Goal: Task Accomplishment & Management: Complete application form

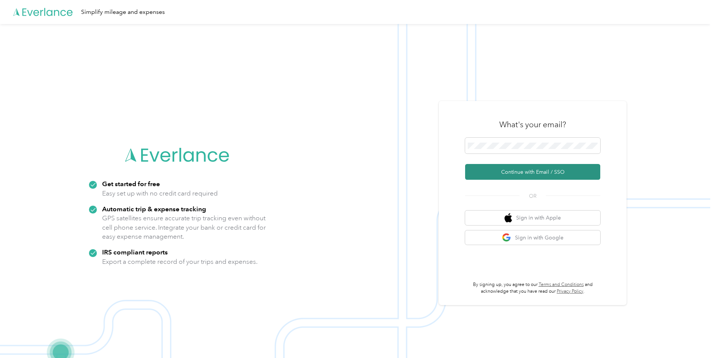
click at [553, 173] on button "Continue with Email / SSO" at bounding box center [532, 172] width 135 height 16
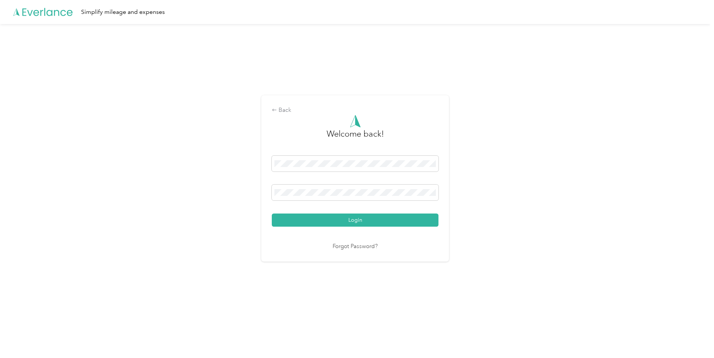
click at [374, 213] on div "Login" at bounding box center [355, 191] width 167 height 71
click at [374, 217] on button "Login" at bounding box center [355, 220] width 167 height 13
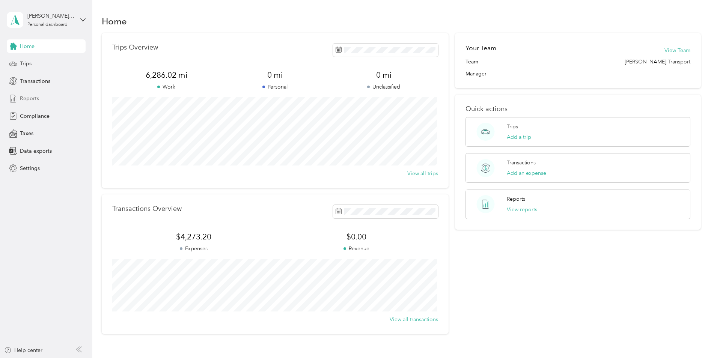
click at [29, 102] on span "Reports" at bounding box center [29, 99] width 19 height 8
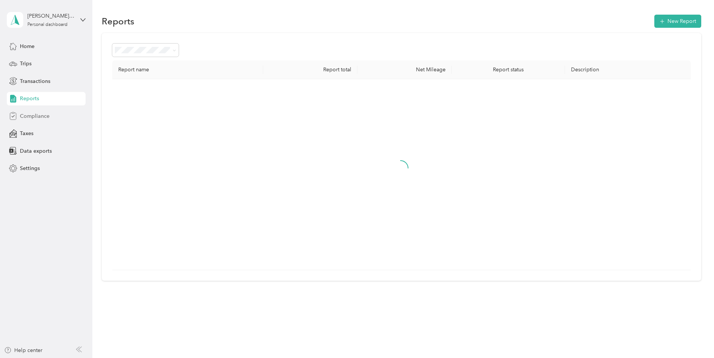
click at [33, 113] on span "Compliance" at bounding box center [35, 116] width 30 height 8
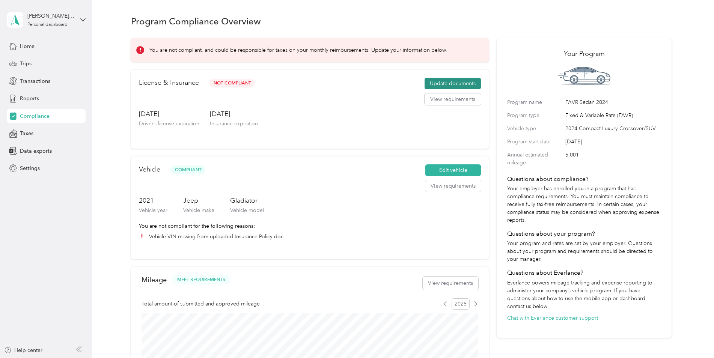
click at [445, 84] on button "Update documents" at bounding box center [453, 84] width 56 height 12
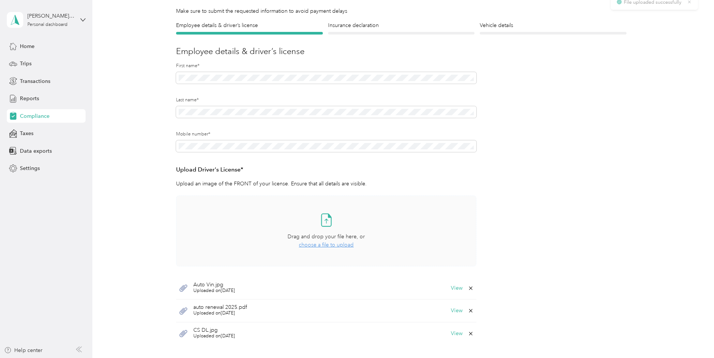
scroll to position [75, 0]
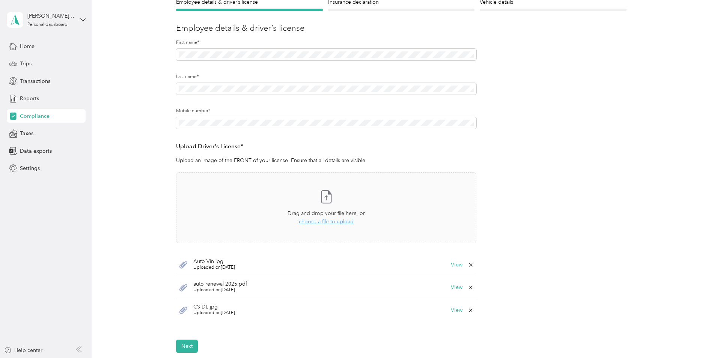
click at [211, 311] on span "Uploaded on [DATE]" at bounding box center [214, 313] width 42 height 7
drag, startPoint x: 211, startPoint y: 311, endPoint x: 173, endPoint y: 311, distance: 37.5
click at [173, 311] on div "Employee details & driver’s license License Insurance declaration Insurance Veh…" at bounding box center [401, 175] width 541 height 355
click at [457, 310] on button "View" at bounding box center [457, 310] width 12 height 5
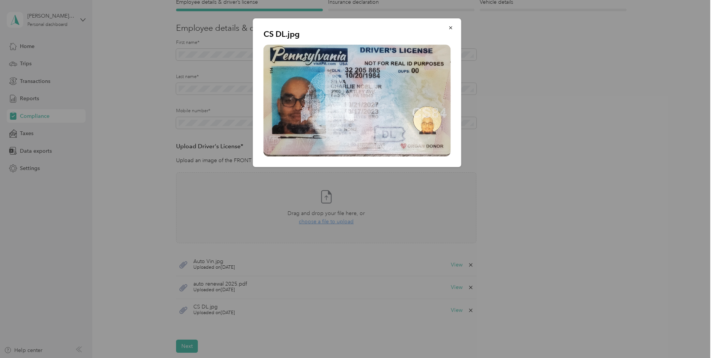
click at [333, 112] on img at bounding box center [357, 101] width 187 height 112
click at [449, 27] on icon "button" at bounding box center [450, 27] width 3 height 3
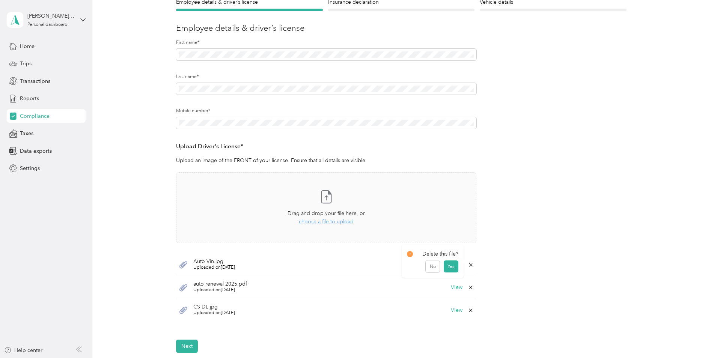
click at [469, 265] on icon at bounding box center [471, 265] width 6 height 6
click at [448, 270] on button "Yes" at bounding box center [451, 270] width 15 height 12
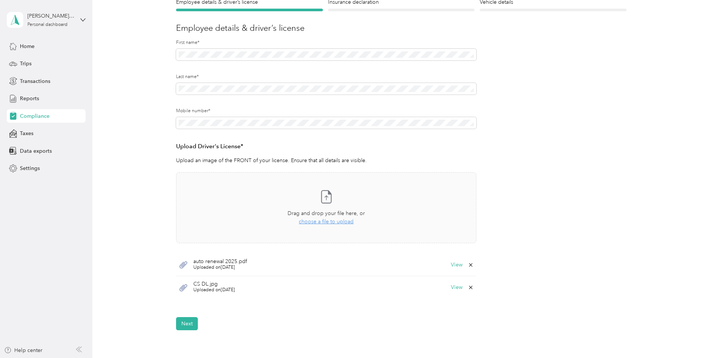
click at [469, 265] on icon at bounding box center [471, 265] width 6 height 6
click at [456, 268] on button "Yes" at bounding box center [451, 270] width 15 height 12
click at [202, 267] on span "Uploaded on [DATE]" at bounding box center [214, 267] width 42 height 7
click at [454, 266] on button "View" at bounding box center [457, 264] width 12 height 5
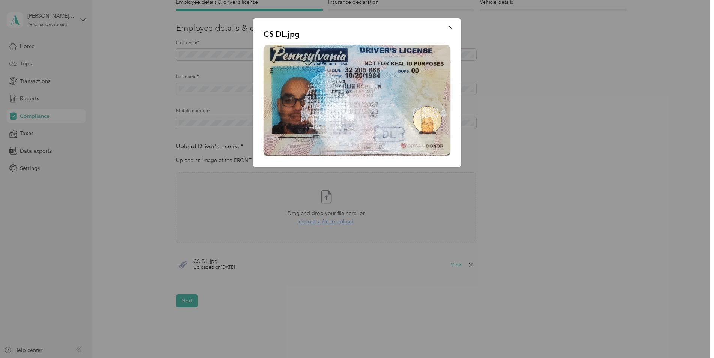
click at [345, 128] on img at bounding box center [357, 101] width 187 height 112
click at [451, 29] on icon "button" at bounding box center [450, 27] width 5 height 5
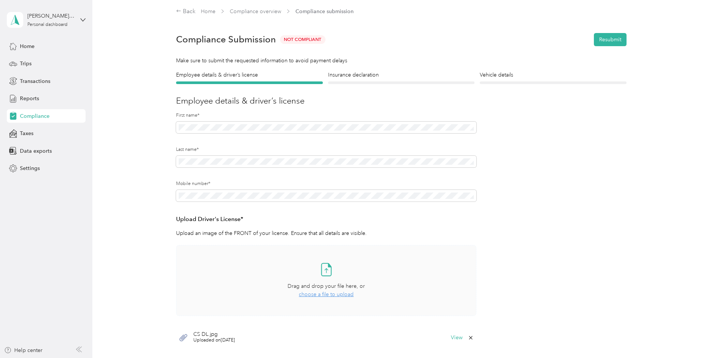
scroll to position [0, 0]
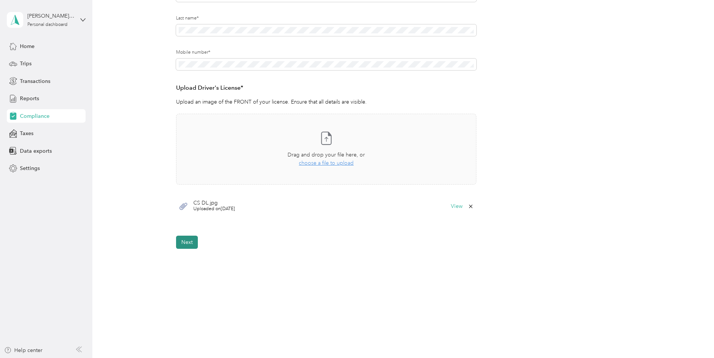
click at [186, 247] on button "Next" at bounding box center [187, 242] width 22 height 13
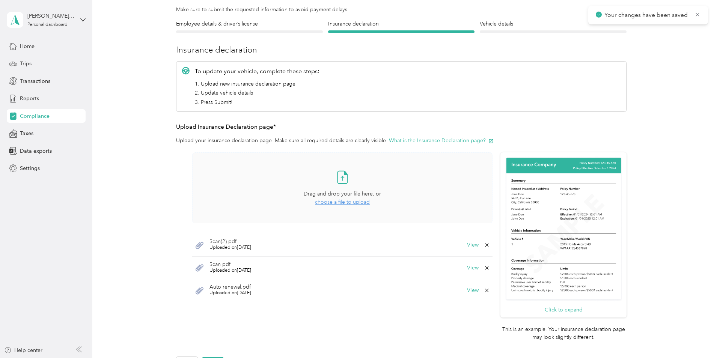
scroll to position [122, 0]
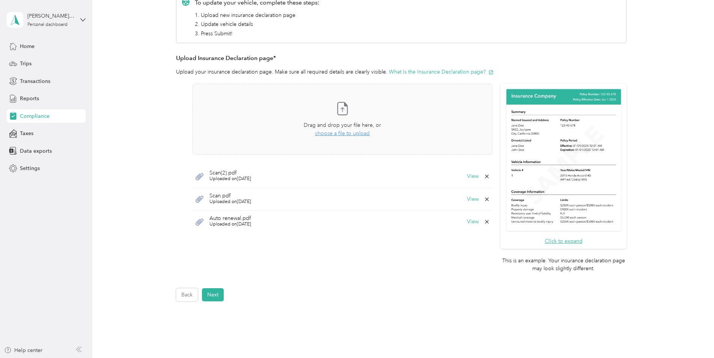
click at [486, 176] on icon at bounding box center [486, 176] width 3 height 3
click at [229, 222] on span "Uploaded on [DATE]" at bounding box center [231, 224] width 42 height 7
click at [229, 225] on span "Uploaded on [DATE]" at bounding box center [231, 224] width 42 height 7
click at [470, 220] on button "View" at bounding box center [473, 221] width 12 height 5
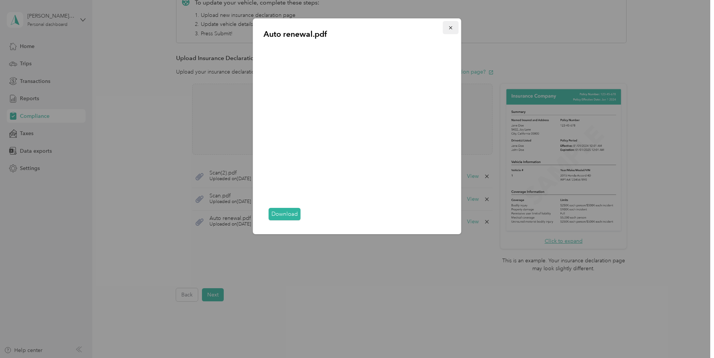
click at [451, 26] on icon "button" at bounding box center [450, 27] width 5 height 5
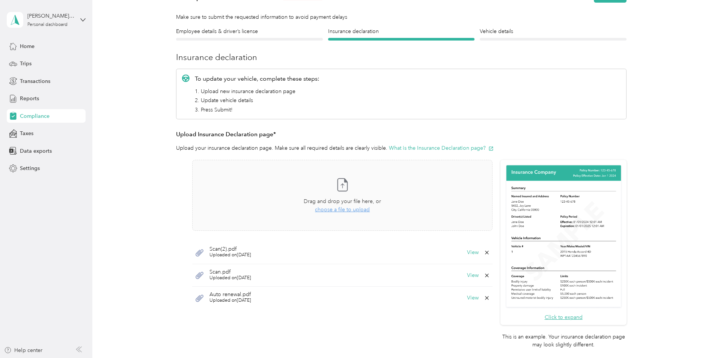
scroll to position [0, 0]
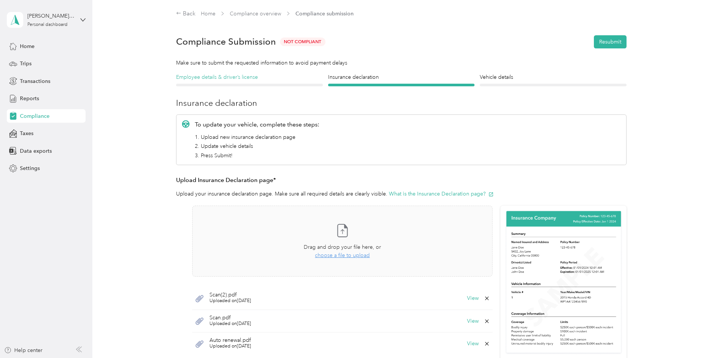
click at [231, 80] on h4 "Employee details & driver’s license" at bounding box center [249, 77] width 147 height 8
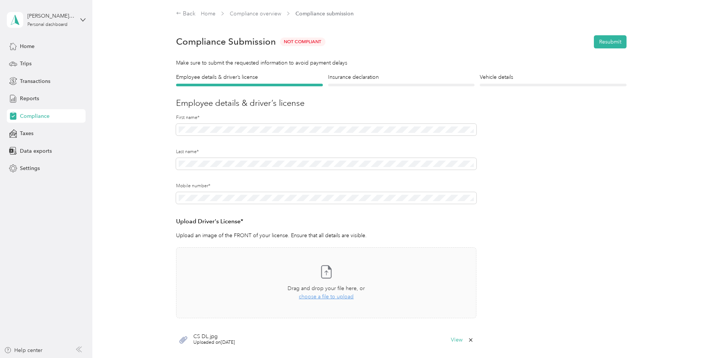
click at [394, 84] on div at bounding box center [401, 85] width 147 height 3
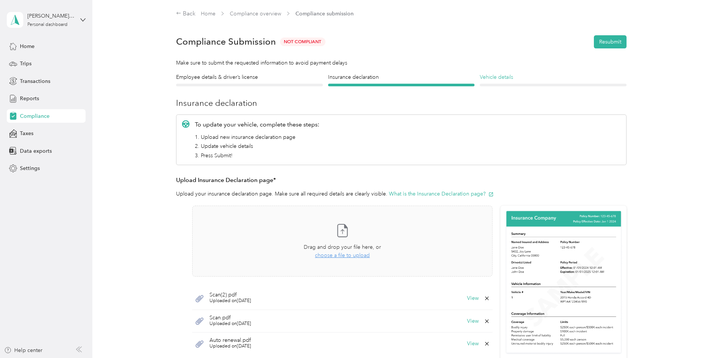
click at [525, 81] on h4 "Vehicle details" at bounding box center [553, 77] width 147 height 8
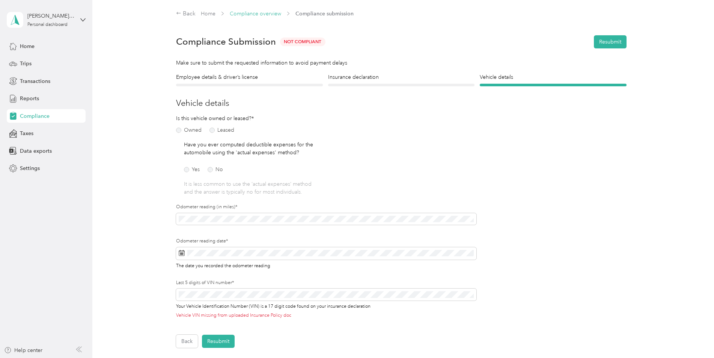
click at [247, 13] on link "Compliance overview" at bounding box center [255, 14] width 51 height 6
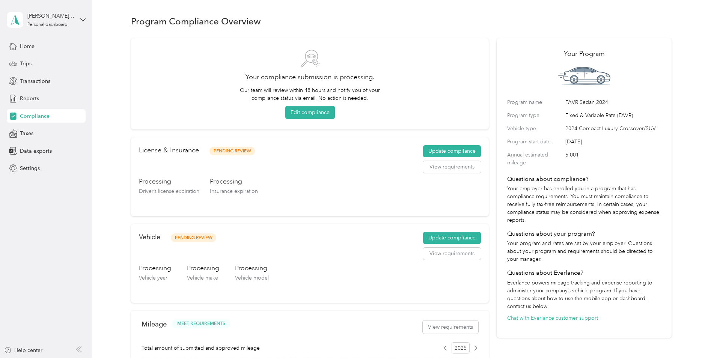
click at [41, 116] on span "Compliance" at bounding box center [35, 116] width 30 height 8
click at [447, 170] on button "View requirements" at bounding box center [452, 167] width 58 height 12
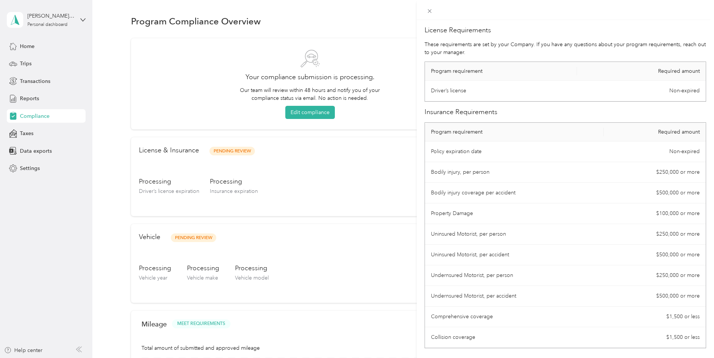
click at [422, 35] on div "License Requirements These requirements are set by your Company. If you have an…" at bounding box center [566, 199] width 298 height 358
click at [428, 10] on icon at bounding box center [430, 11] width 4 height 4
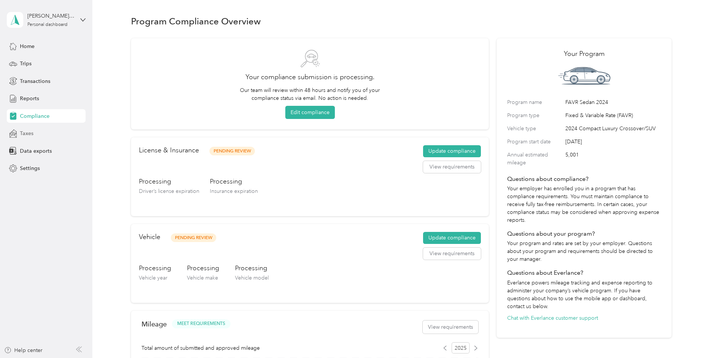
click at [32, 128] on div "Taxes" at bounding box center [46, 134] width 79 height 14
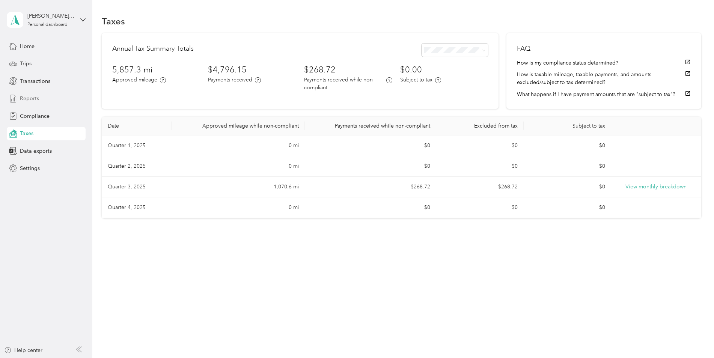
click at [32, 101] on span "Reports" at bounding box center [29, 99] width 19 height 8
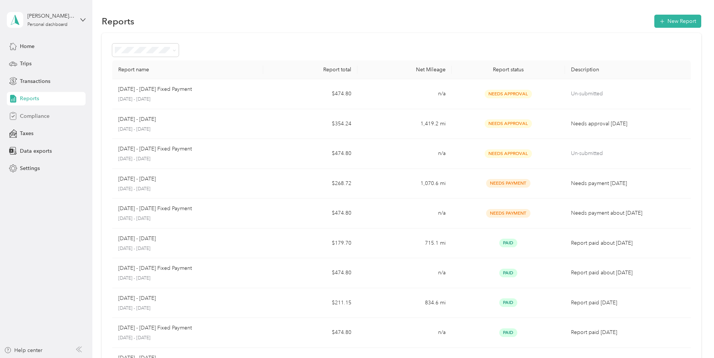
click at [33, 114] on span "Compliance" at bounding box center [35, 116] width 30 height 8
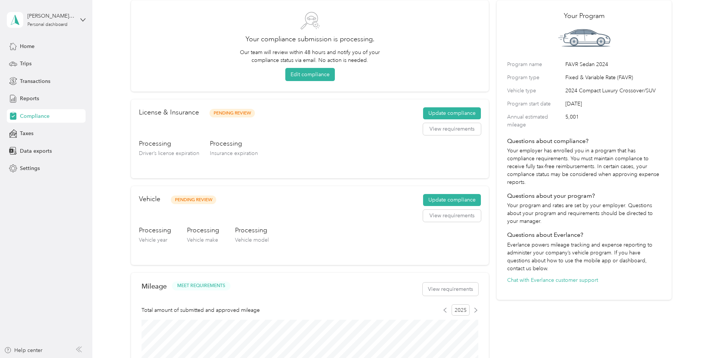
scroll to position [38, 0]
click at [444, 114] on button "Update compliance" at bounding box center [452, 114] width 58 height 12
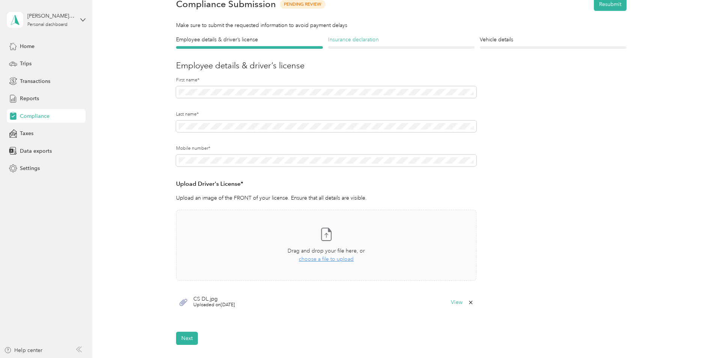
click at [377, 39] on h4 "Insurance declaration" at bounding box center [401, 40] width 147 height 8
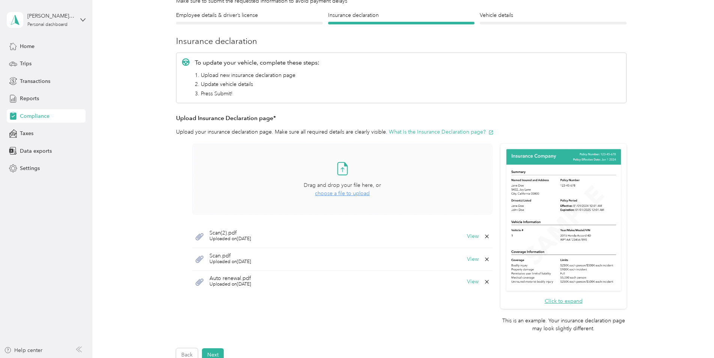
scroll to position [75, 0]
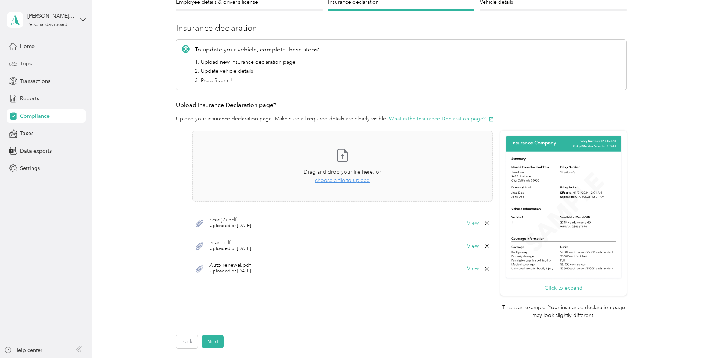
click at [471, 224] on button "View" at bounding box center [473, 223] width 12 height 5
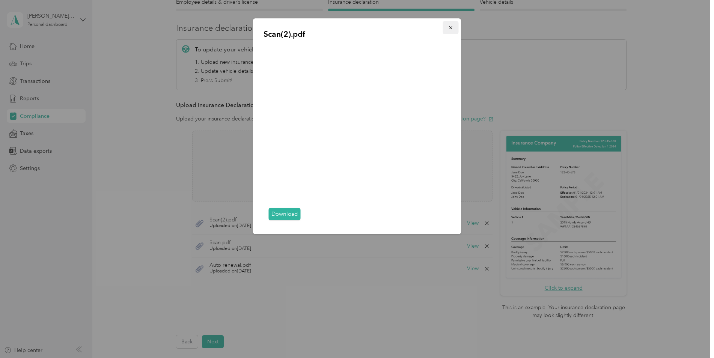
click at [449, 30] on icon "button" at bounding box center [450, 27] width 5 height 5
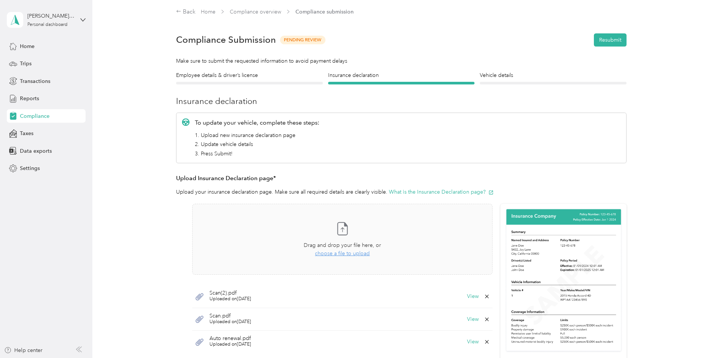
scroll to position [0, 0]
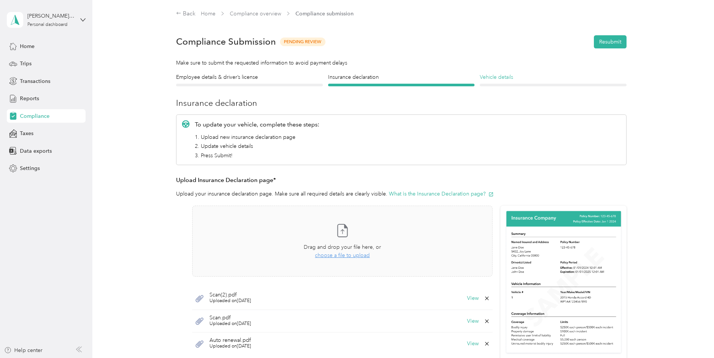
click at [511, 80] on h4 "Vehicle details" at bounding box center [553, 77] width 147 height 8
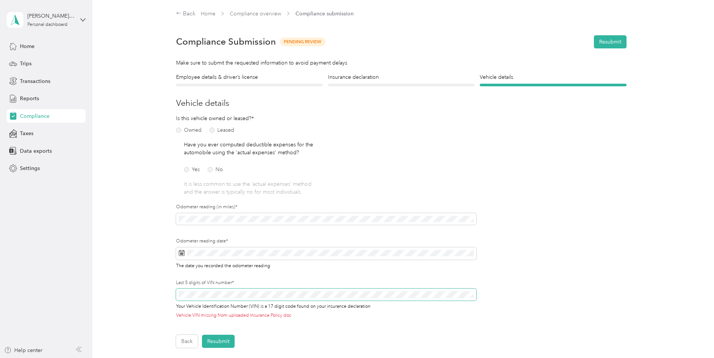
click at [146, 294] on div "Employee details & driver’s license License Insurance declaration Insurance Veh…" at bounding box center [401, 210] width 541 height 275
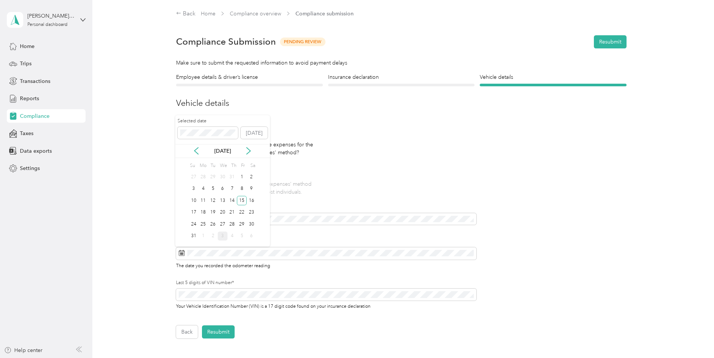
click at [222, 234] on div "3" at bounding box center [223, 236] width 10 height 9
click at [146, 157] on div "Employee details & driver’s license License Insurance declaration Insurance Veh…" at bounding box center [401, 205] width 541 height 265
click at [139, 189] on div "Employee details & driver’s license License Insurance declaration Insurance Veh…" at bounding box center [401, 205] width 541 height 265
click at [372, 80] on h4 "Insurance declaration" at bounding box center [401, 77] width 147 height 8
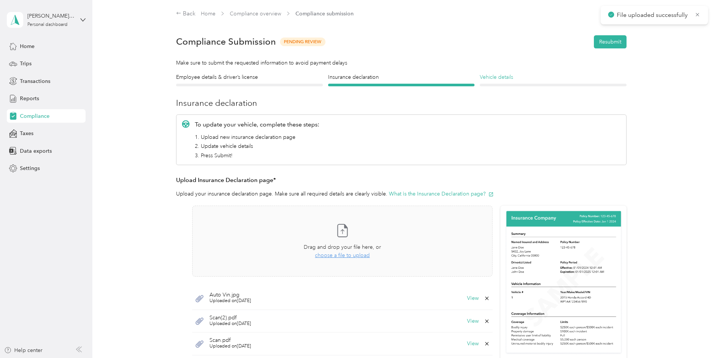
click at [531, 77] on h4 "Vehicle details" at bounding box center [553, 77] width 147 height 8
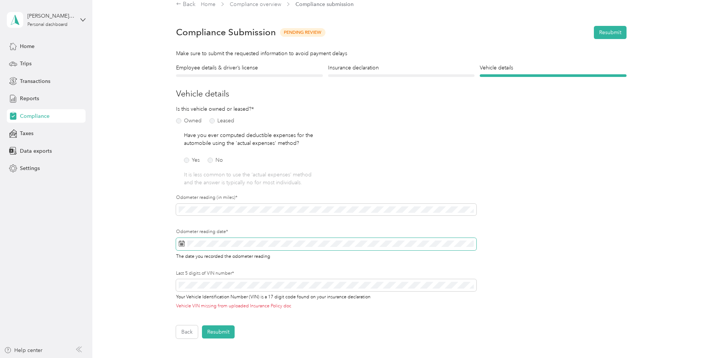
scroll to position [47, 0]
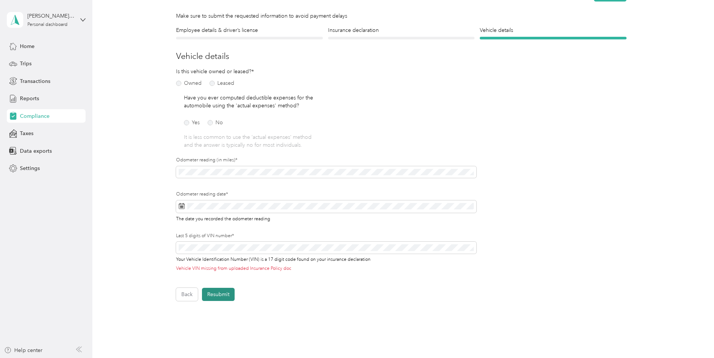
click at [220, 294] on button "Resubmit" at bounding box center [218, 294] width 33 height 13
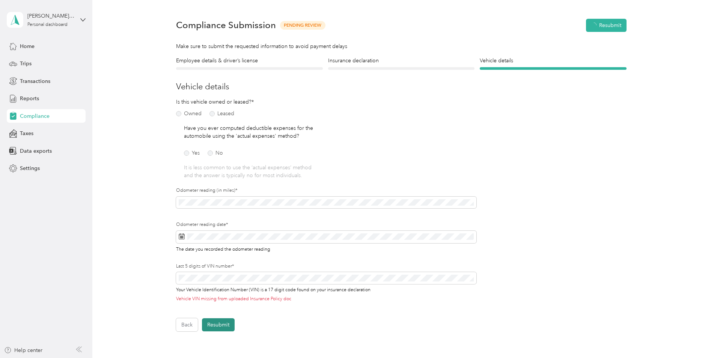
scroll to position [9, 0]
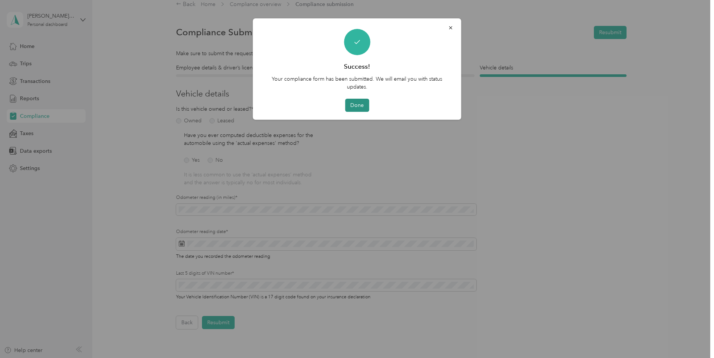
click at [363, 101] on button "Done" at bounding box center [357, 105] width 24 height 13
